Goal: Task Accomplishment & Management: Manage account settings

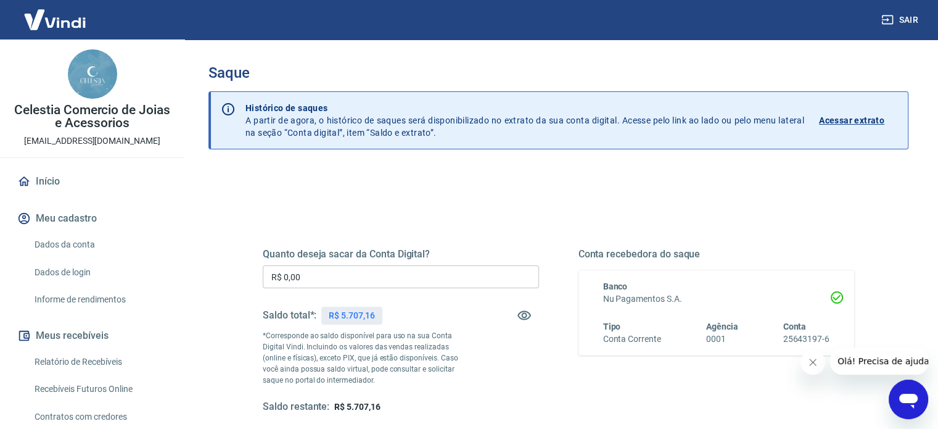
drag, startPoint x: 313, startPoint y: 279, endPoint x: 227, endPoint y: 276, distance: 86.4
click at [237, 278] on div "Quanto deseja sacar da Conta Digital? R$ 0,00 ​ Saldo total*: R$ 5.707,16 *Corr…" at bounding box center [558, 337] width 651 height 287
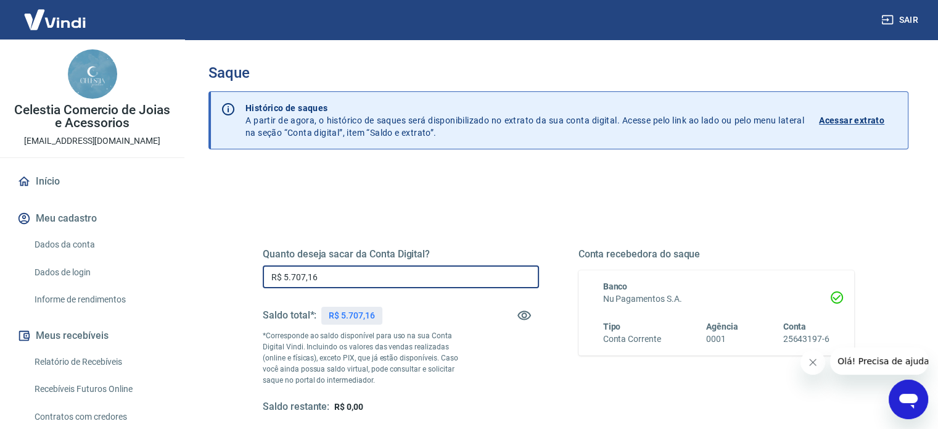
type input "R$ 5.707,16"
click at [220, 275] on div "Quanto deseja sacar da Conta Digital? R$ 5.707,16 ​ Saldo total*: R$ 5.707,16 *…" at bounding box center [558, 389] width 700 height 441
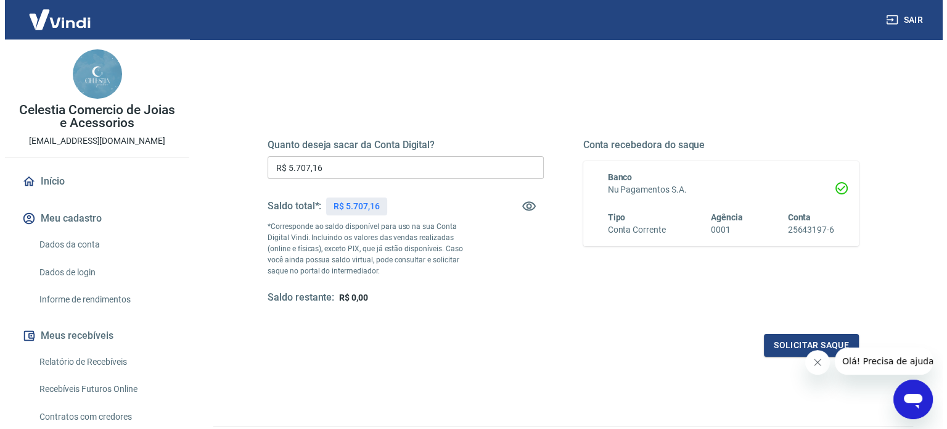
scroll to position [180, 0]
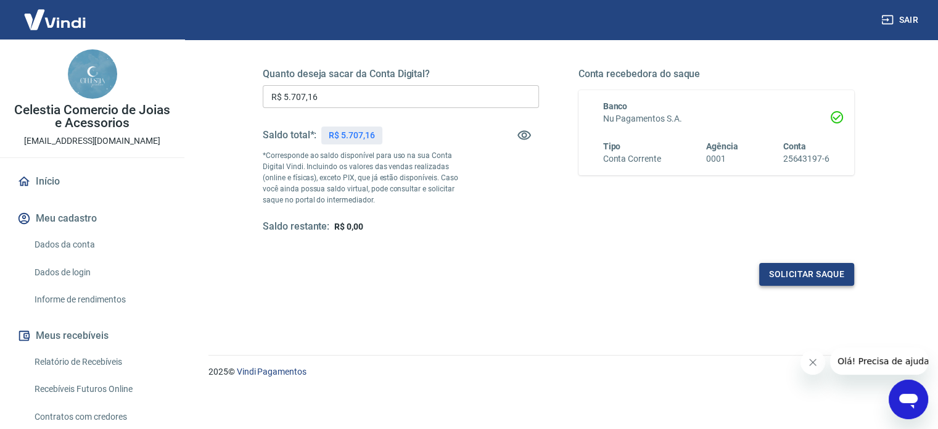
click at [781, 274] on button "Solicitar saque" at bounding box center [806, 274] width 95 height 23
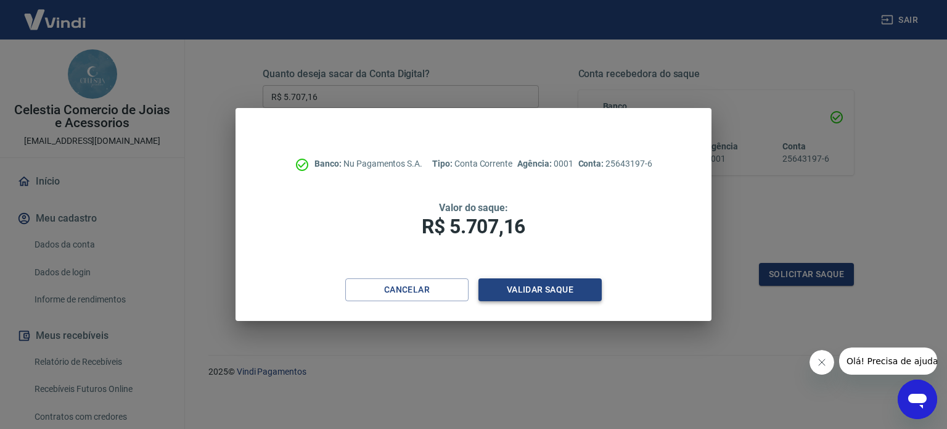
click at [505, 285] on button "Validar saque" at bounding box center [540, 289] width 123 height 23
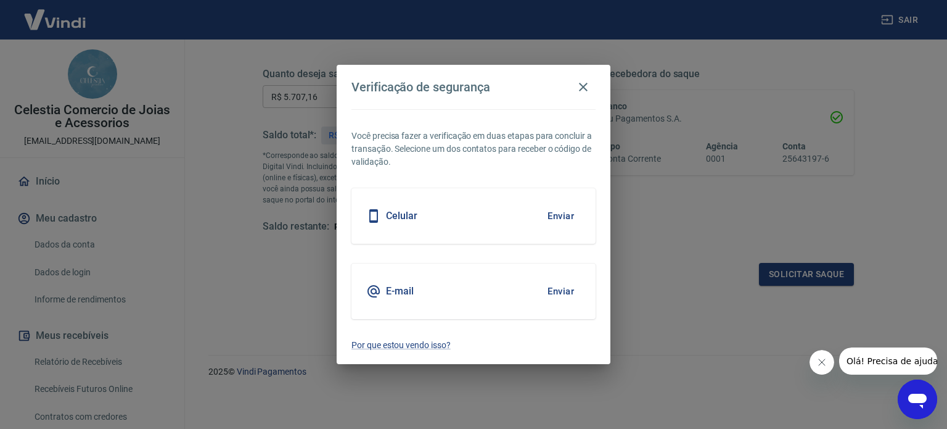
click at [560, 214] on button "Enviar" at bounding box center [561, 216] width 40 height 26
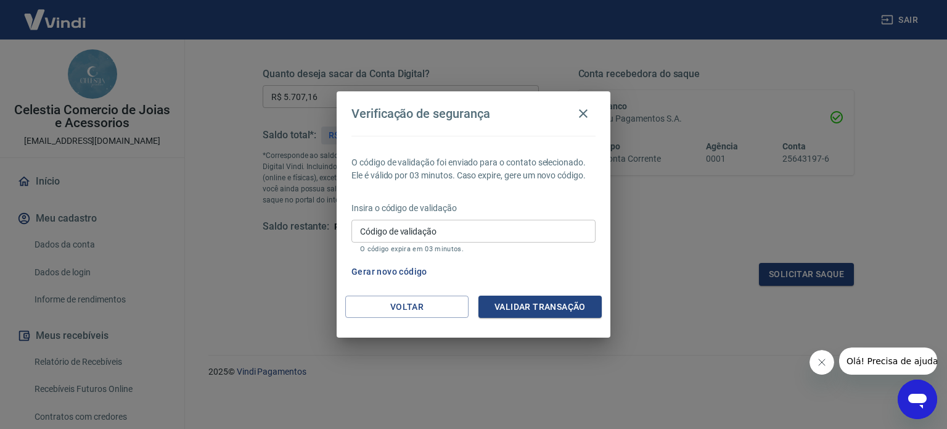
click at [500, 229] on input "Código de validação" at bounding box center [474, 231] width 244 height 23
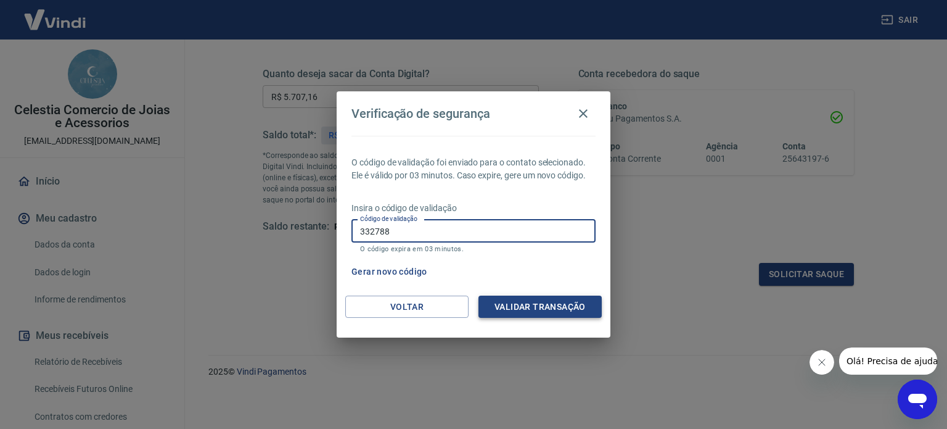
type input "332788"
click at [542, 312] on button "Validar transação" at bounding box center [540, 306] width 123 height 23
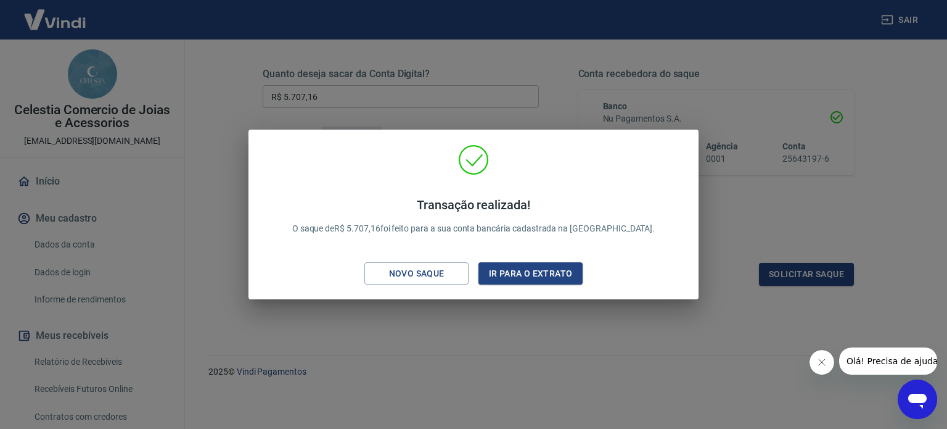
click at [411, 294] on div "Transação realizada! O saque de R$ 5.707,16 foi feito para a sua conta bancária…" at bounding box center [474, 215] width 450 height 170
click at [472, 334] on div "Transação realizada! O saque de R$ 5.707,16 foi feito para a sua conta bancária…" at bounding box center [473, 214] width 947 height 429
